Goal: Information Seeking & Learning: Learn about a topic

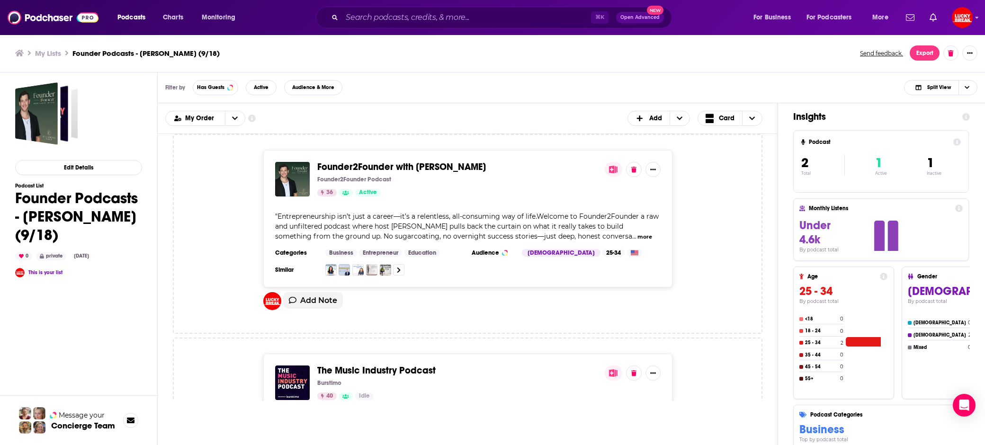
click at [404, 32] on div "Podcasts Charts Monitoring ⌘ K Open Advanced New For Business For Podcasters Mo…" at bounding box center [492, 17] width 985 height 35
click at [396, 15] on input "Search podcasts, credits, & more..." at bounding box center [466, 17] width 249 height 15
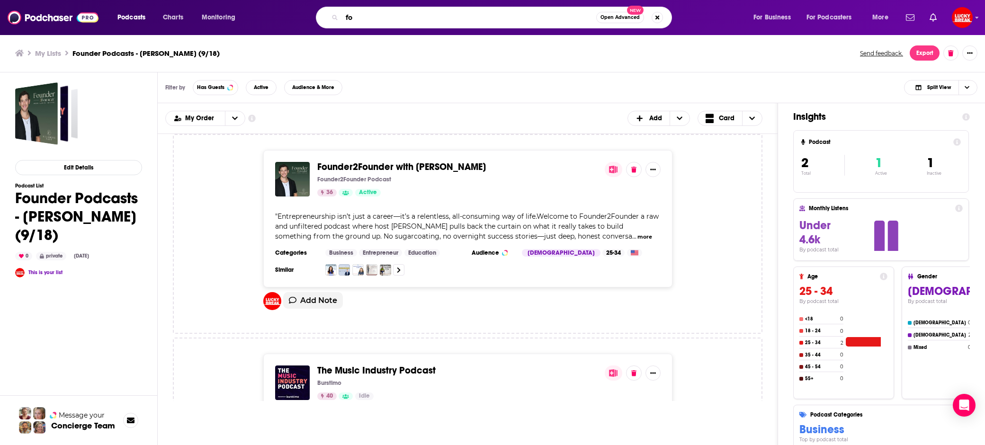
type input "f"
type input "entrepreneur"
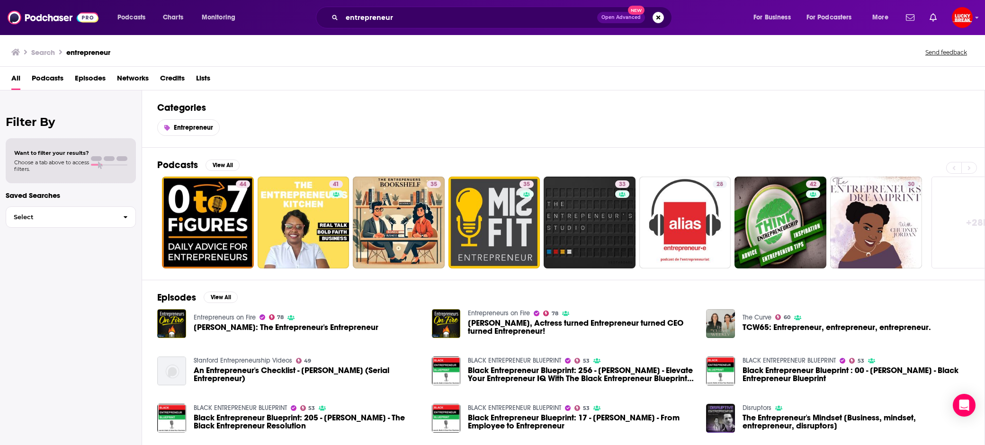
click at [48, 78] on span "Podcasts" at bounding box center [48, 80] width 32 height 19
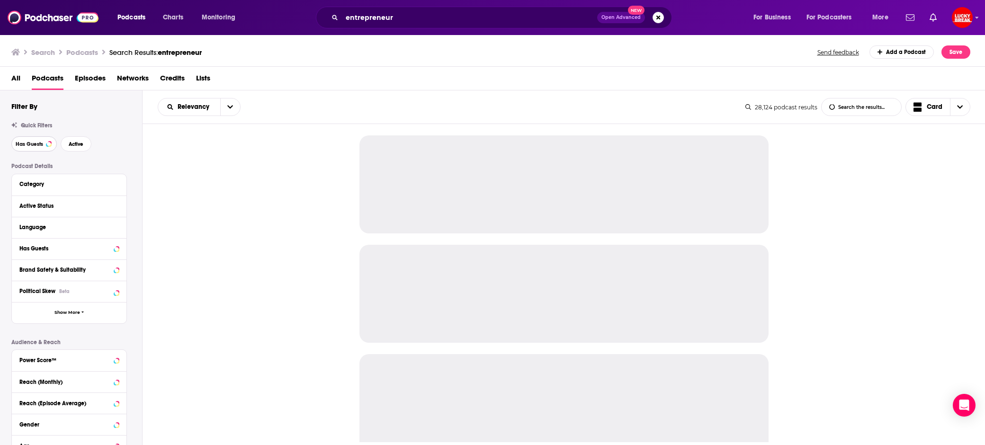
click at [27, 142] on span "Has Guests" at bounding box center [29, 144] width 27 height 5
click at [74, 142] on span "Active" at bounding box center [76, 144] width 15 height 5
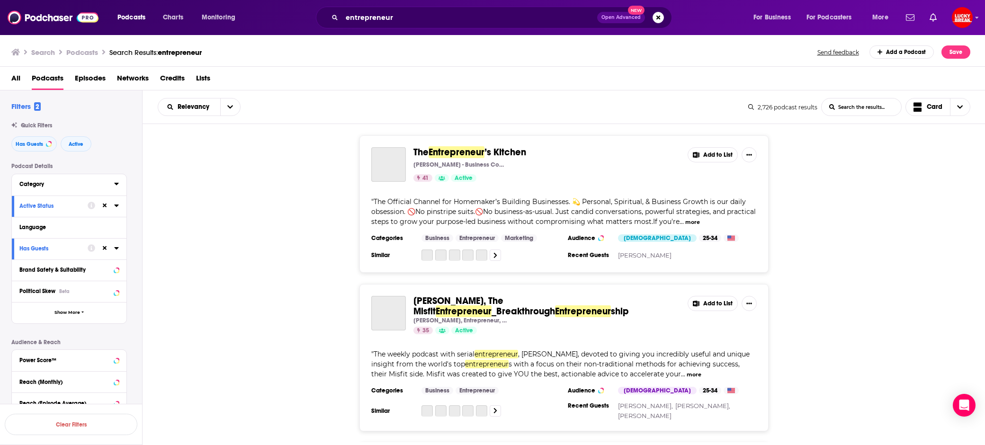
click at [60, 182] on div "Category" at bounding box center [63, 184] width 89 height 7
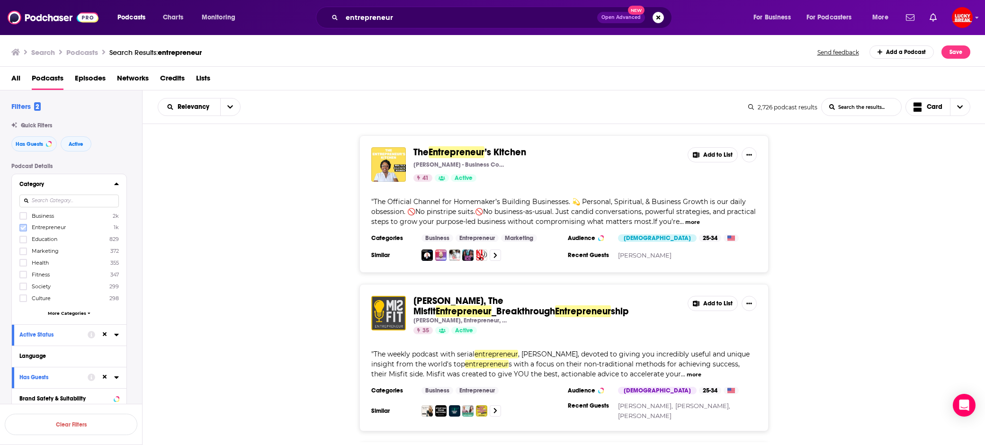
click at [20, 228] on icon at bounding box center [23, 228] width 6 height 6
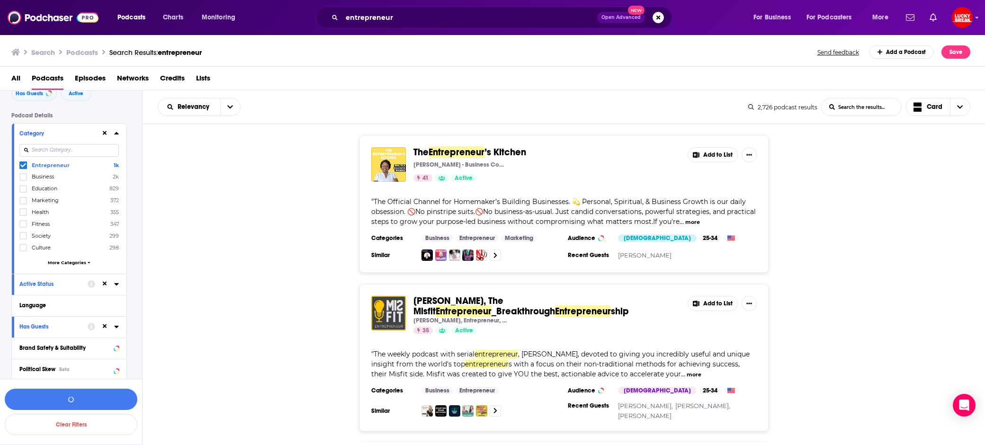
scroll to position [51, 0]
click at [69, 264] on div "Entrepreneur 1k Business 2k Education 829 Marketing 372 Health 355 Fitness 347 …" at bounding box center [68, 214] width 99 height 109
click at [70, 261] on span "More Categories" at bounding box center [67, 261] width 38 height 5
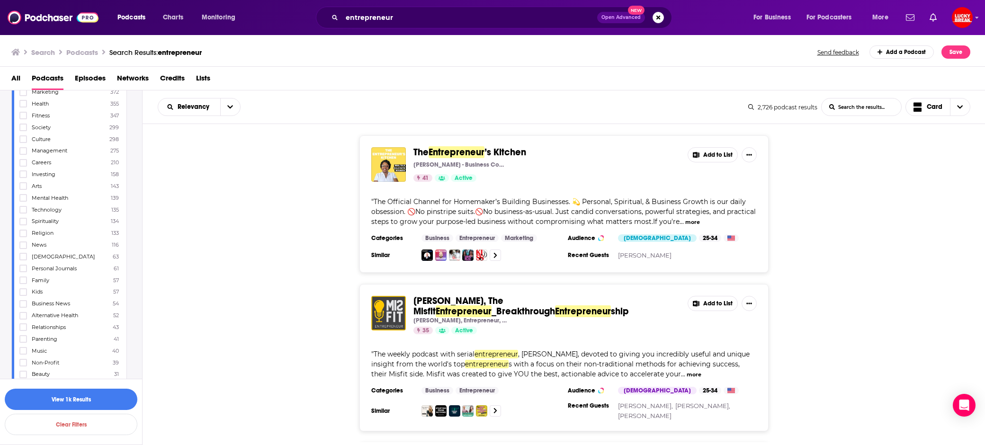
scroll to position [160, 0]
click at [24, 347] on icon at bounding box center [23, 350] width 6 height 6
click at [85, 394] on button "View 2k Results" at bounding box center [71, 399] width 133 height 21
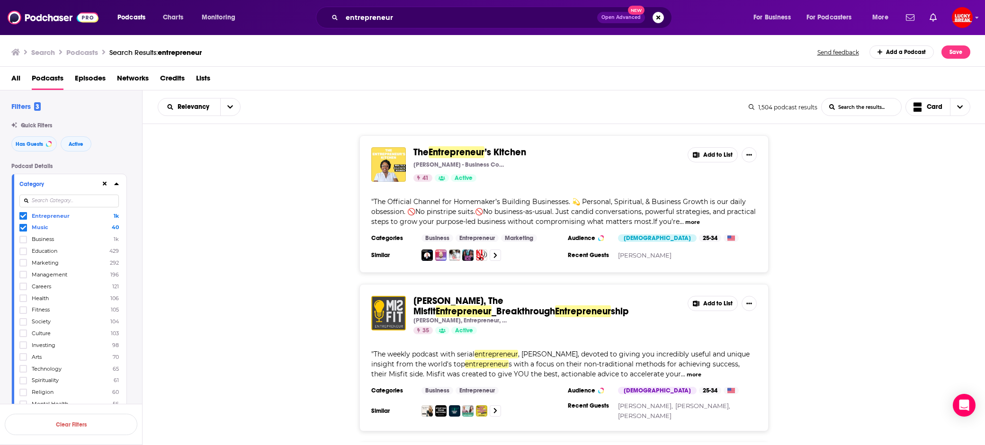
click at [115, 186] on icon at bounding box center [116, 184] width 5 height 8
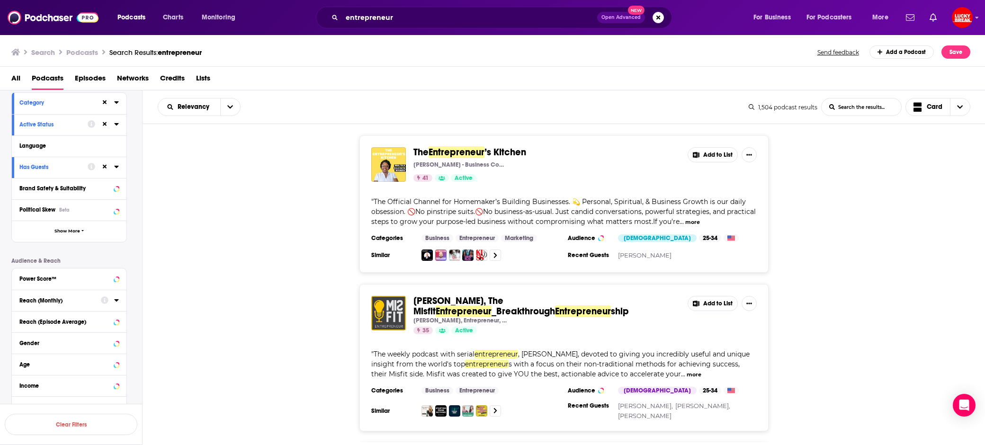
scroll to position [98, 0]
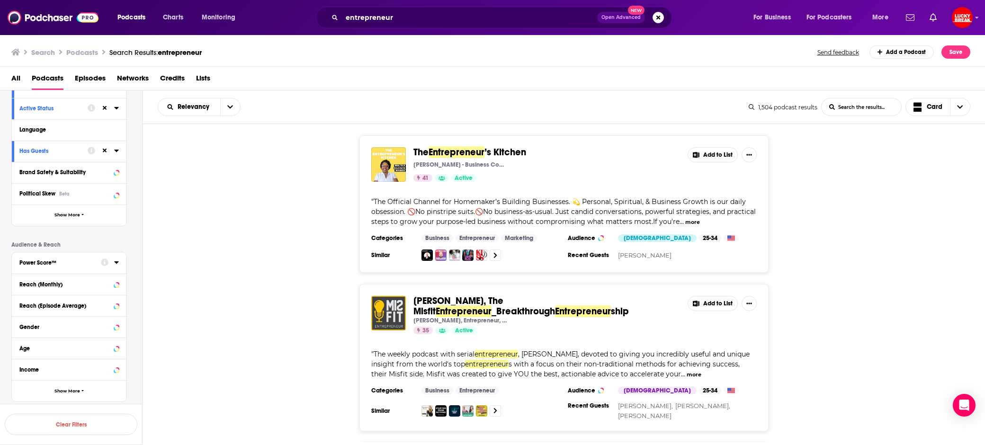
click at [67, 266] on button "Power Score™" at bounding box center [59, 262] width 81 height 12
click at [19, 321] on label at bounding box center [23, 324] width 8 height 8
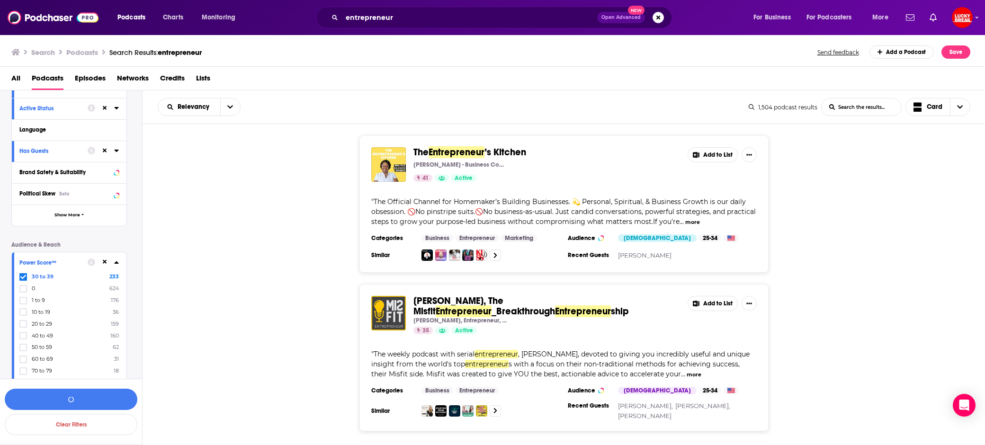
click at [22, 328] on div "30 to 39 233 0 624 1 to 9 176 10 to 19 36 20 to 29 159 40 to 49 160 50 to 59 62…" at bounding box center [68, 335] width 99 height 125
click at [20, 332] on label at bounding box center [23, 336] width 8 height 8
click at [53, 404] on button "View 393 Results" at bounding box center [71, 399] width 133 height 21
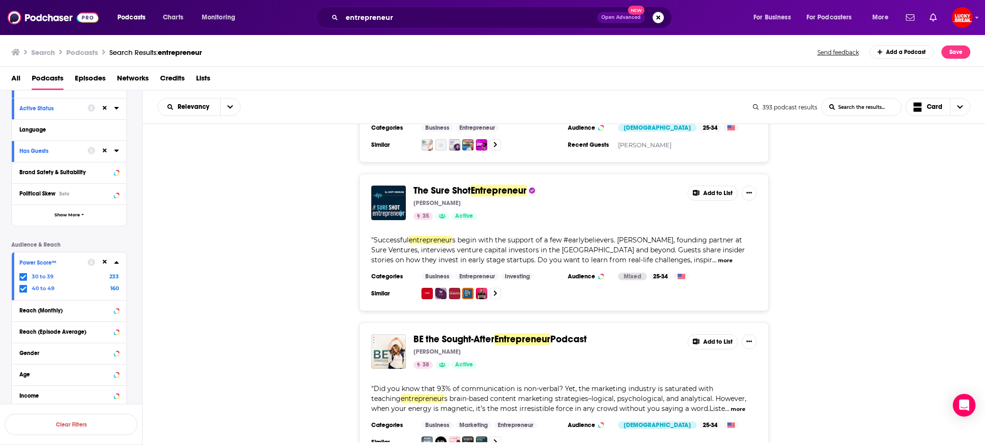
scroll to position [3470, 0]
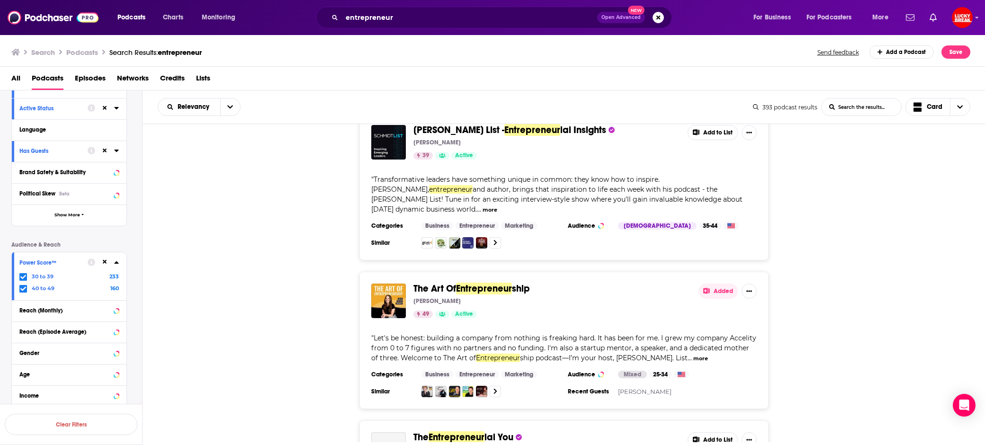
scroll to position [5237, 0]
